Goal: Task Accomplishment & Management: Manage account settings

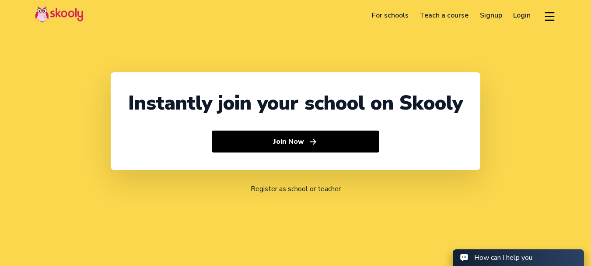
select select "91"
select select "[GEOGRAPHIC_DATA]"
select select "[GEOGRAPHIC_DATA]/[GEOGRAPHIC_DATA]"
click at [402, 52] on div "Instantly join your school on Skooly Join Now Register as school or teacher" at bounding box center [295, 133] width 591 height 266
click at [524, 15] on link "Login" at bounding box center [522, 15] width 29 height 14
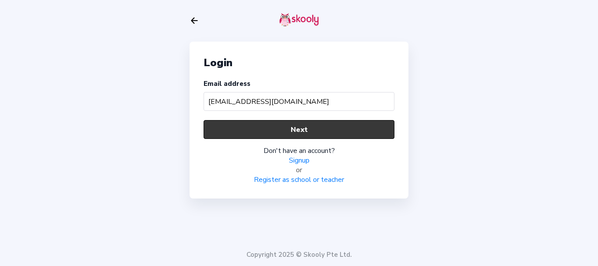
type input "[EMAIL_ADDRESS][DOMAIN_NAME]"
click at [324, 128] on button "Next" at bounding box center [298, 129] width 191 height 19
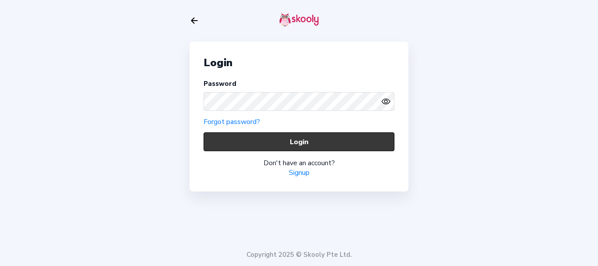
click at [273, 140] on button "Login" at bounding box center [298, 141] width 191 height 19
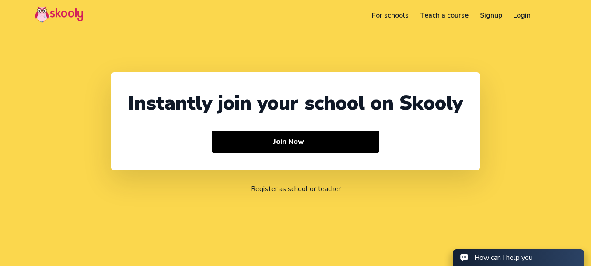
select select "91"
select select "India"
select select "[GEOGRAPHIC_DATA]/[GEOGRAPHIC_DATA]"
select select "91"
select select "[GEOGRAPHIC_DATA]"
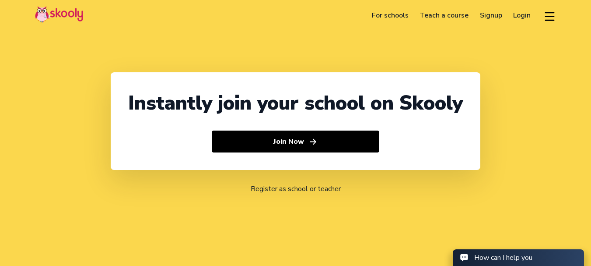
select select "[GEOGRAPHIC_DATA]/[GEOGRAPHIC_DATA]"
click at [529, 12] on link "Login" at bounding box center [522, 15] width 29 height 14
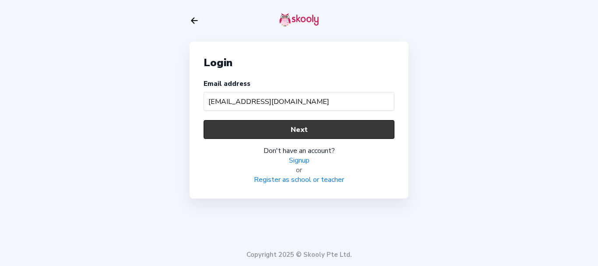
type input "ta2@mailinator.com"
click at [273, 128] on button "Next" at bounding box center [298, 129] width 191 height 19
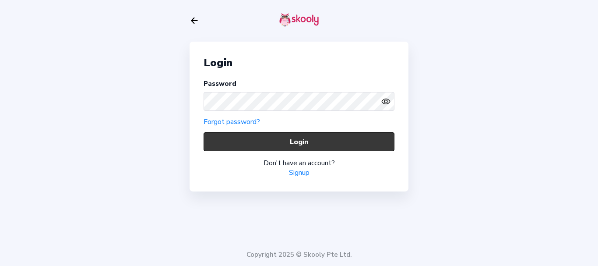
click at [251, 138] on button "Login" at bounding box center [298, 141] width 191 height 19
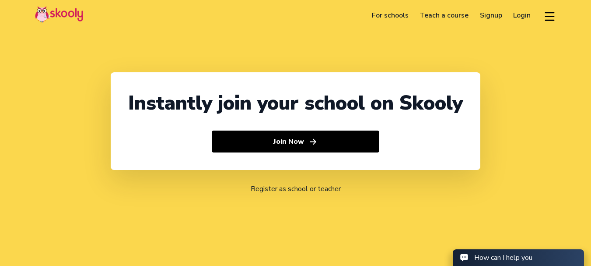
select select "91"
select select "[GEOGRAPHIC_DATA]"
select select "[GEOGRAPHIC_DATA]/[GEOGRAPHIC_DATA]"
click at [526, 16] on link "Login" at bounding box center [522, 15] width 29 height 14
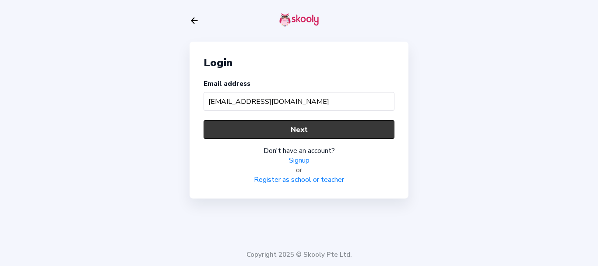
type input "ta2@mailinator.com"
click at [252, 132] on button "Next" at bounding box center [298, 129] width 191 height 19
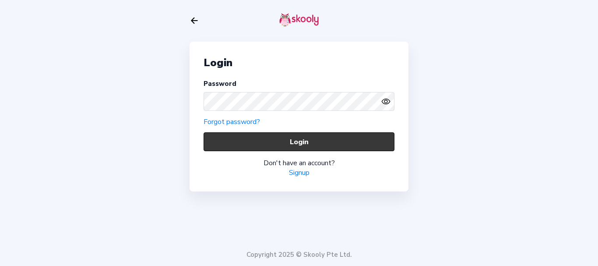
click at [245, 141] on button "Login" at bounding box center [298, 141] width 191 height 19
click at [237, 139] on button "Login" at bounding box center [298, 141] width 191 height 19
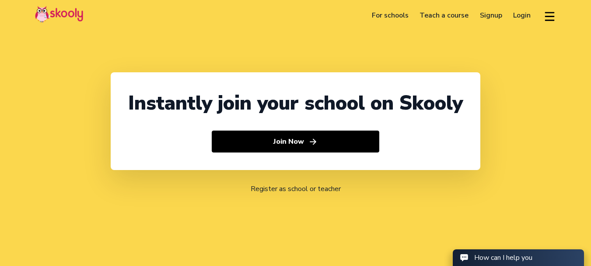
click at [520, 12] on link "Login" at bounding box center [522, 15] width 29 height 14
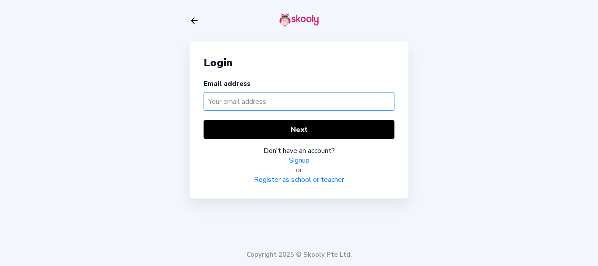
click at [323, 100] on input "text" at bounding box center [298, 101] width 191 height 19
paste input "jam01@mailinator.com"
type input "jam01@mailinator.com"
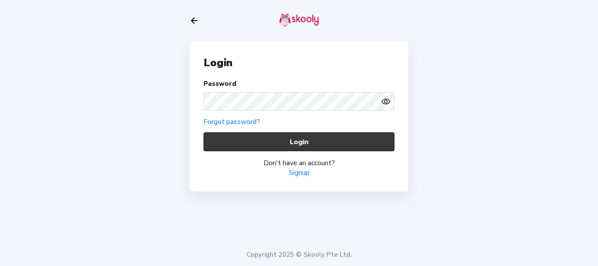
click at [254, 150] on button "Login" at bounding box center [298, 141] width 191 height 19
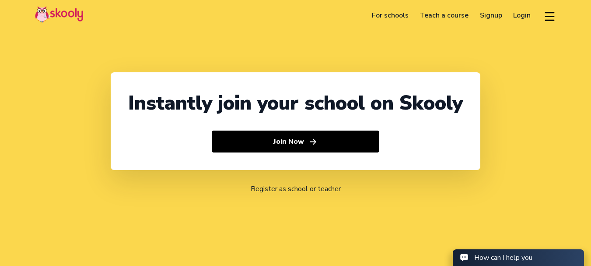
select select "91"
select select "[GEOGRAPHIC_DATA]"
select select "[GEOGRAPHIC_DATA]/[GEOGRAPHIC_DATA]"
click at [520, 13] on link "Login" at bounding box center [522, 15] width 29 height 14
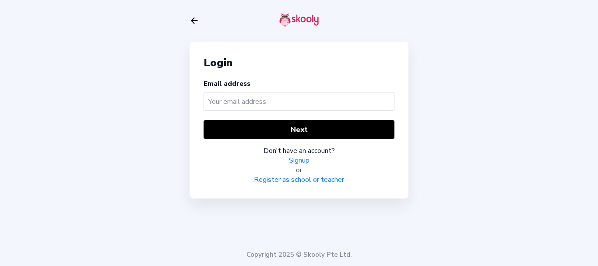
click at [238, 105] on input "text" at bounding box center [298, 101] width 191 height 19
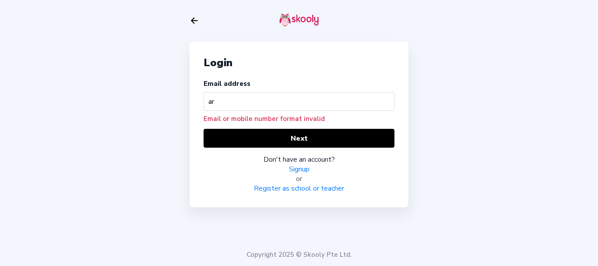
type input "a"
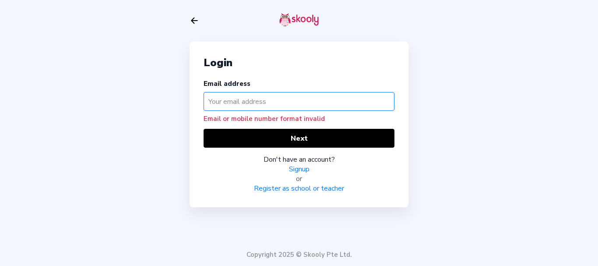
click at [267, 104] on input "text" at bounding box center [298, 101] width 191 height 19
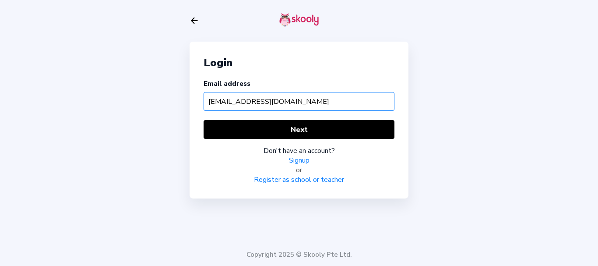
type input "[EMAIL_ADDRESS][DOMAIN_NAME]"
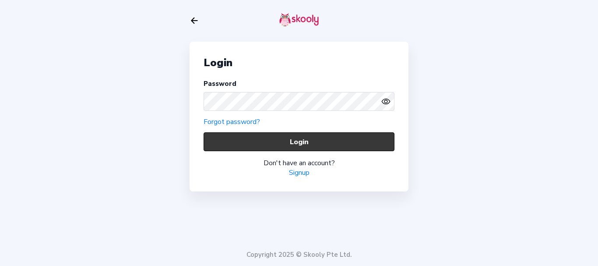
click at [256, 143] on button "Login" at bounding box center [298, 141] width 191 height 19
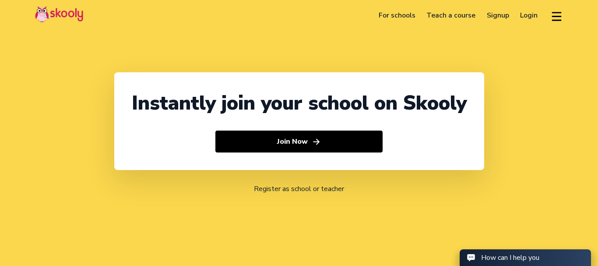
select select "91"
select select "[GEOGRAPHIC_DATA]"
select select "[GEOGRAPHIC_DATA]/[GEOGRAPHIC_DATA]"
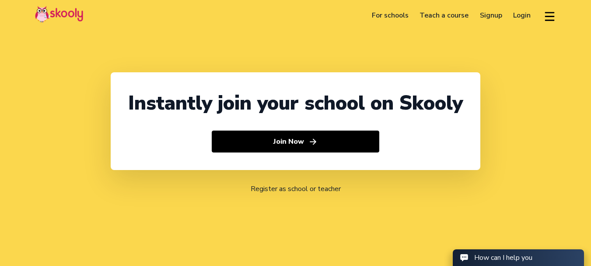
click at [518, 15] on link "Login" at bounding box center [522, 15] width 29 height 14
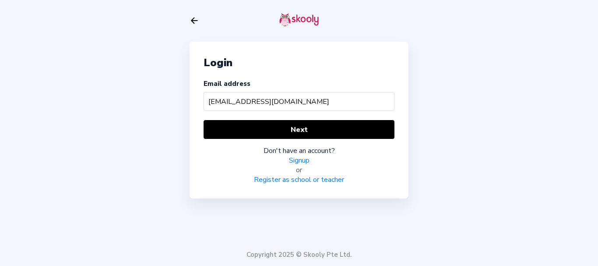
type input "[EMAIL_ADDRESS][DOMAIN_NAME]"
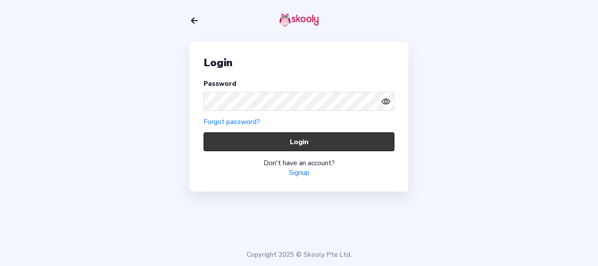
click at [261, 144] on button "Login" at bounding box center [298, 141] width 191 height 19
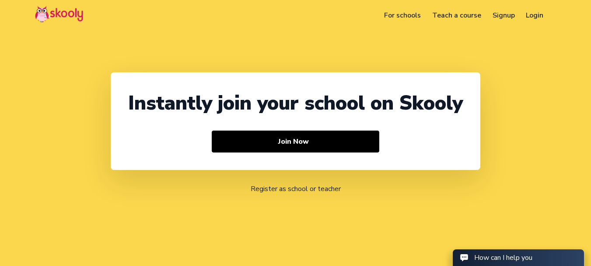
select select "91"
select select "[GEOGRAPHIC_DATA]"
select select "[GEOGRAPHIC_DATA]/[GEOGRAPHIC_DATA]"
select select "91"
select select "[GEOGRAPHIC_DATA]"
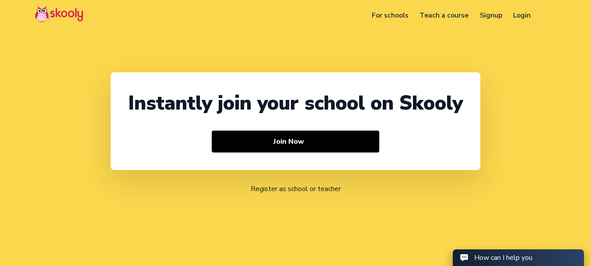
select select "[GEOGRAPHIC_DATA]/[GEOGRAPHIC_DATA]"
click at [524, 17] on link "Login" at bounding box center [522, 15] width 29 height 14
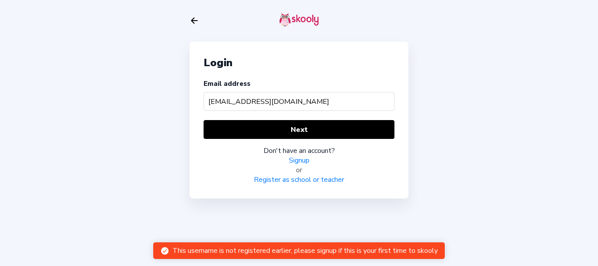
click at [220, 100] on input "[EMAIL_ADDRESS][DOMAIN_NAME]" at bounding box center [298, 101] width 191 height 19
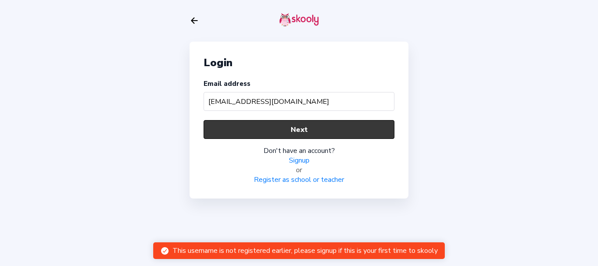
click at [233, 126] on button "Next" at bounding box center [298, 129] width 191 height 19
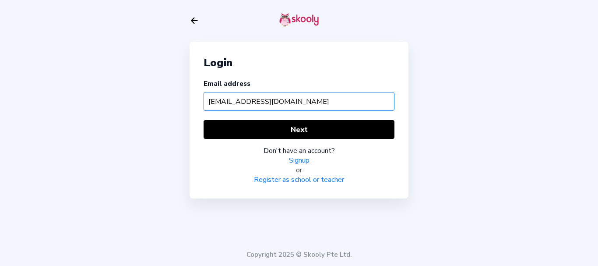
click at [226, 100] on input "[EMAIL_ADDRESS][DOMAIN_NAME]" at bounding box center [298, 101] width 191 height 19
type input "[EMAIL_ADDRESS][DOMAIN_NAME]"
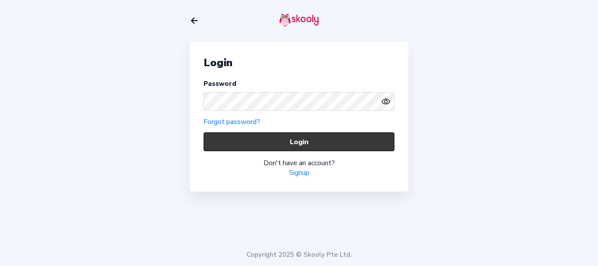
click at [263, 142] on button "Login" at bounding box center [298, 141] width 191 height 19
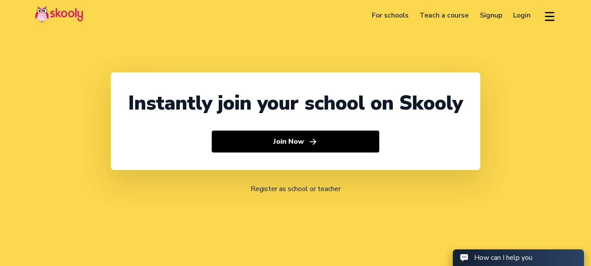
click at [518, 11] on link "Login" at bounding box center [522, 15] width 29 height 14
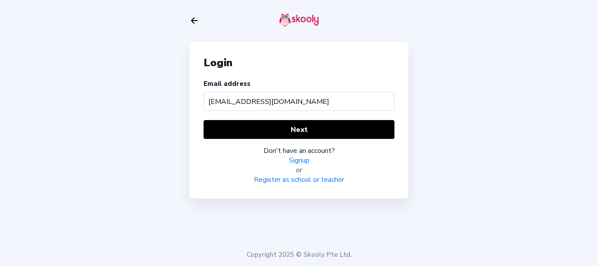
type input "jam01@mailinator.com"
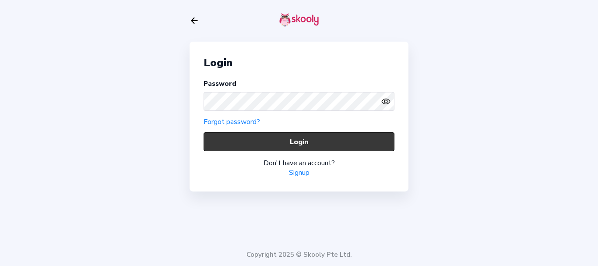
click at [259, 140] on button "Login" at bounding box center [298, 141] width 191 height 19
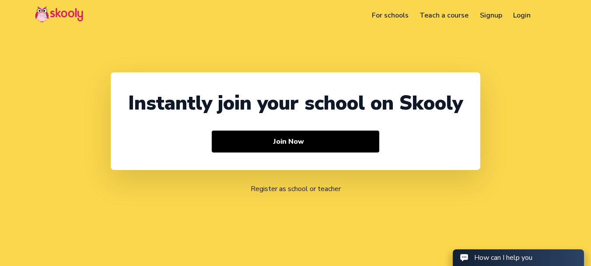
select select "91"
select select "[GEOGRAPHIC_DATA]"
select select "[GEOGRAPHIC_DATA]/[GEOGRAPHIC_DATA]"
click at [515, 15] on link "Login" at bounding box center [522, 15] width 29 height 14
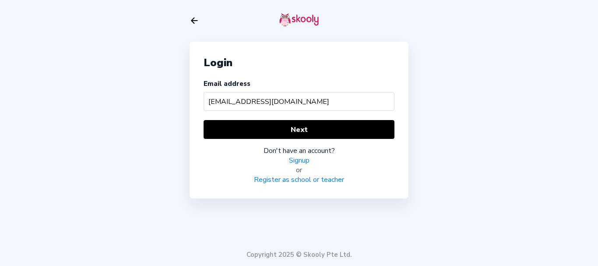
type input "[EMAIL_ADDRESS][DOMAIN_NAME]"
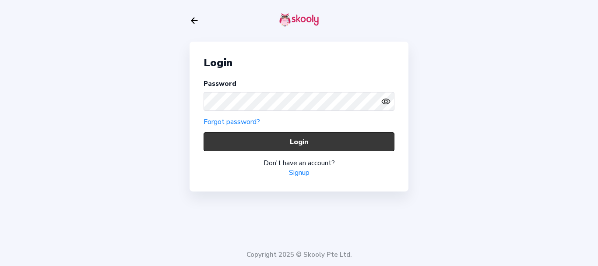
click at [257, 144] on button "Login" at bounding box center [298, 141] width 191 height 19
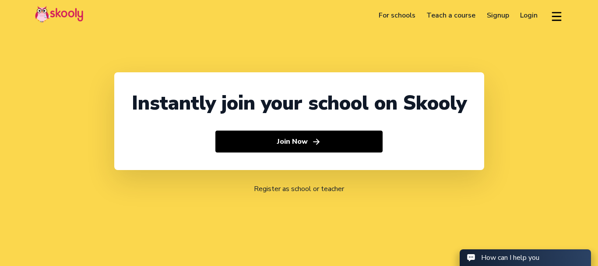
select select "91"
select select "[GEOGRAPHIC_DATA]"
select select "[GEOGRAPHIC_DATA]/[GEOGRAPHIC_DATA]"
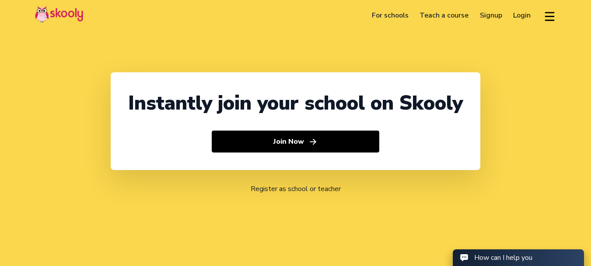
click at [521, 14] on link "Login" at bounding box center [522, 15] width 29 height 14
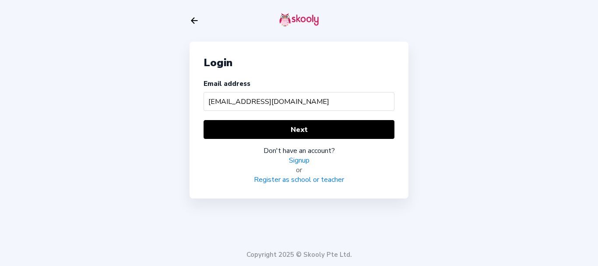
type input "[EMAIL_ADDRESS][DOMAIN_NAME]"
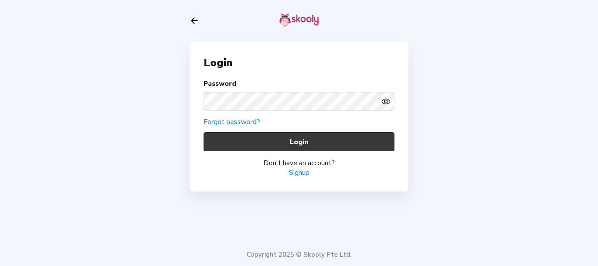
click at [293, 141] on button "Login" at bounding box center [298, 141] width 191 height 19
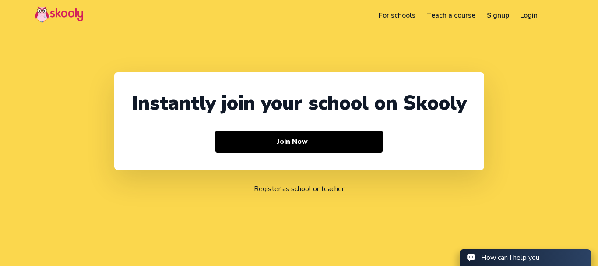
select select "91"
select select "[GEOGRAPHIC_DATA]"
select select "[GEOGRAPHIC_DATA]/[GEOGRAPHIC_DATA]"
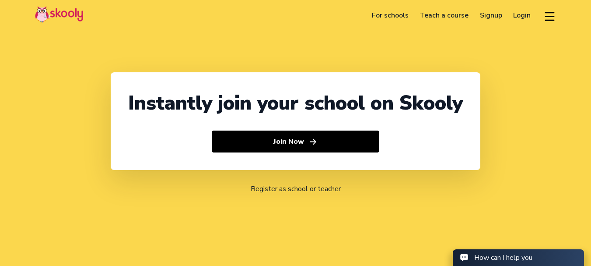
click at [523, 12] on link "Login" at bounding box center [522, 15] width 29 height 14
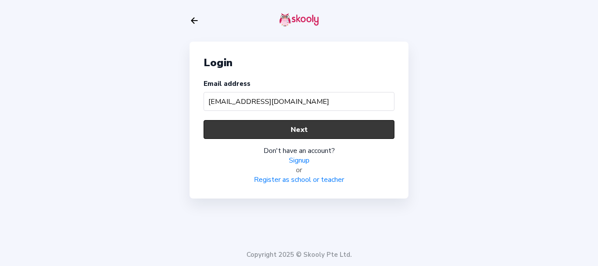
type input "[EMAIL_ADDRESS][DOMAIN_NAME]"
click at [222, 127] on button "Next" at bounding box center [298, 129] width 191 height 19
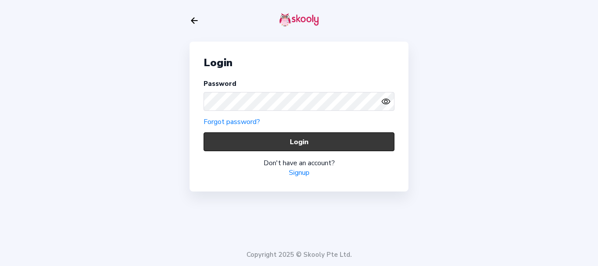
click at [259, 150] on button "Login" at bounding box center [298, 141] width 191 height 19
